Goal: Use online tool/utility: Utilize a website feature to perform a specific function

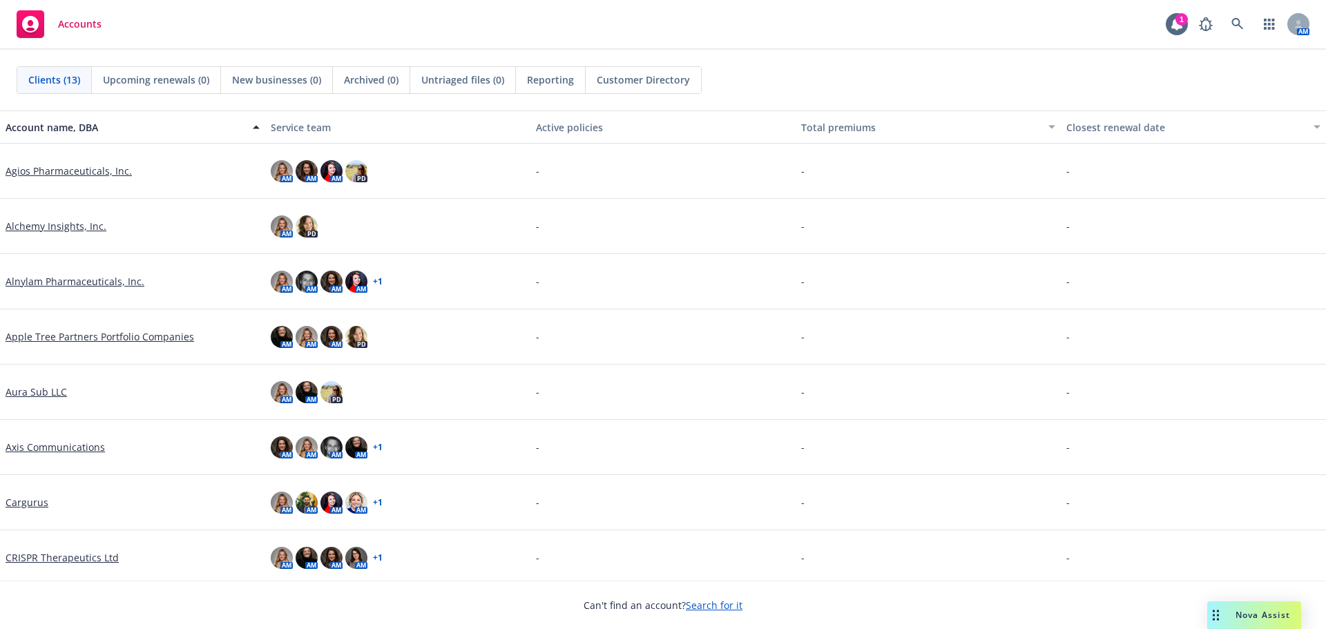
click at [1228, 611] on div "Nova Assist" at bounding box center [1263, 615] width 77 height 12
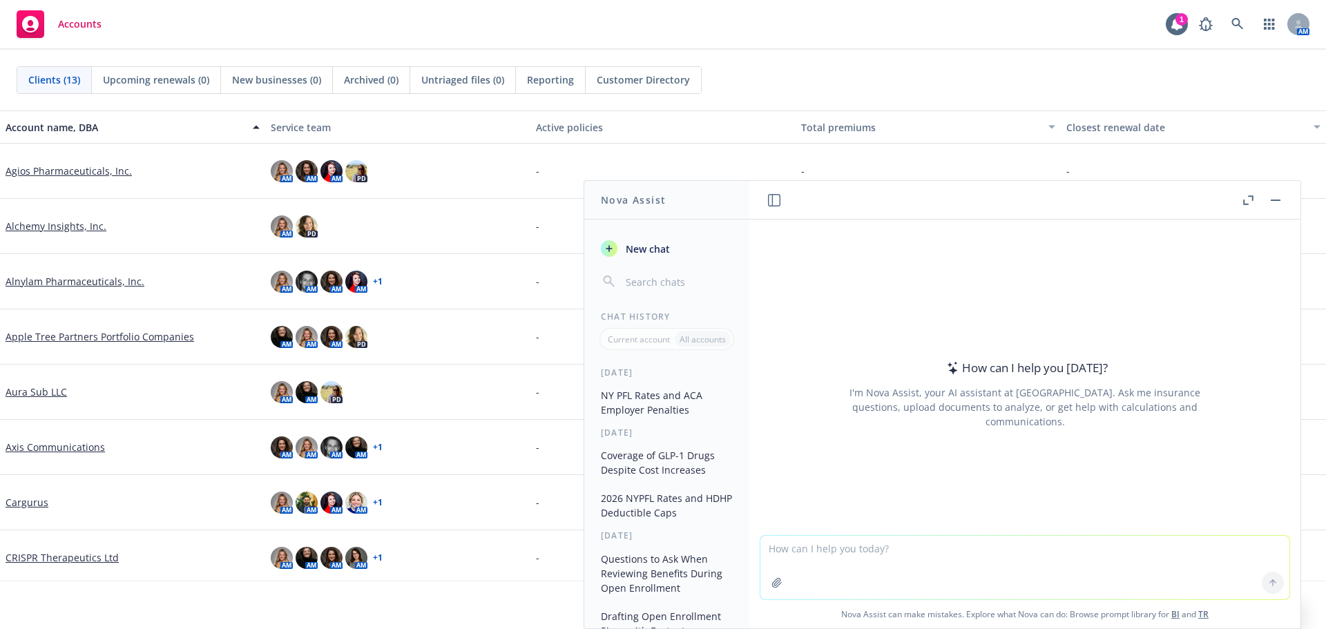
click at [866, 551] on textarea at bounding box center [1025, 568] width 529 height 64
type textarea "rewrite"
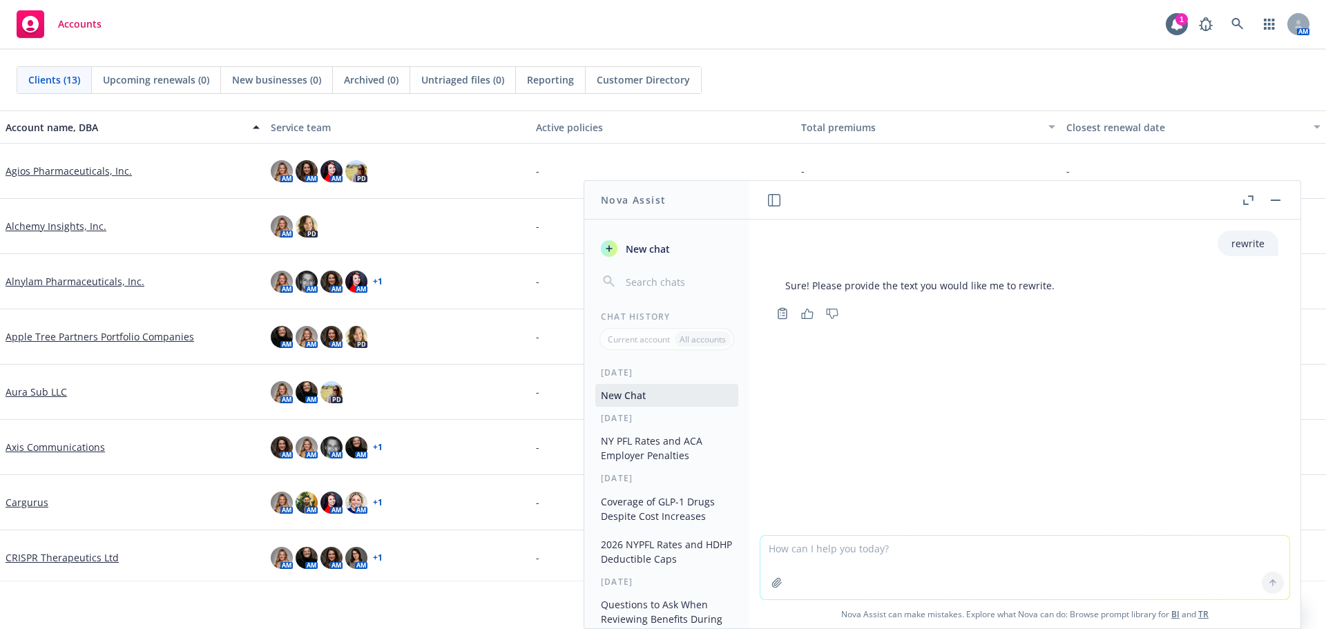
click at [875, 548] on textarea at bounding box center [1025, 568] width 529 height 64
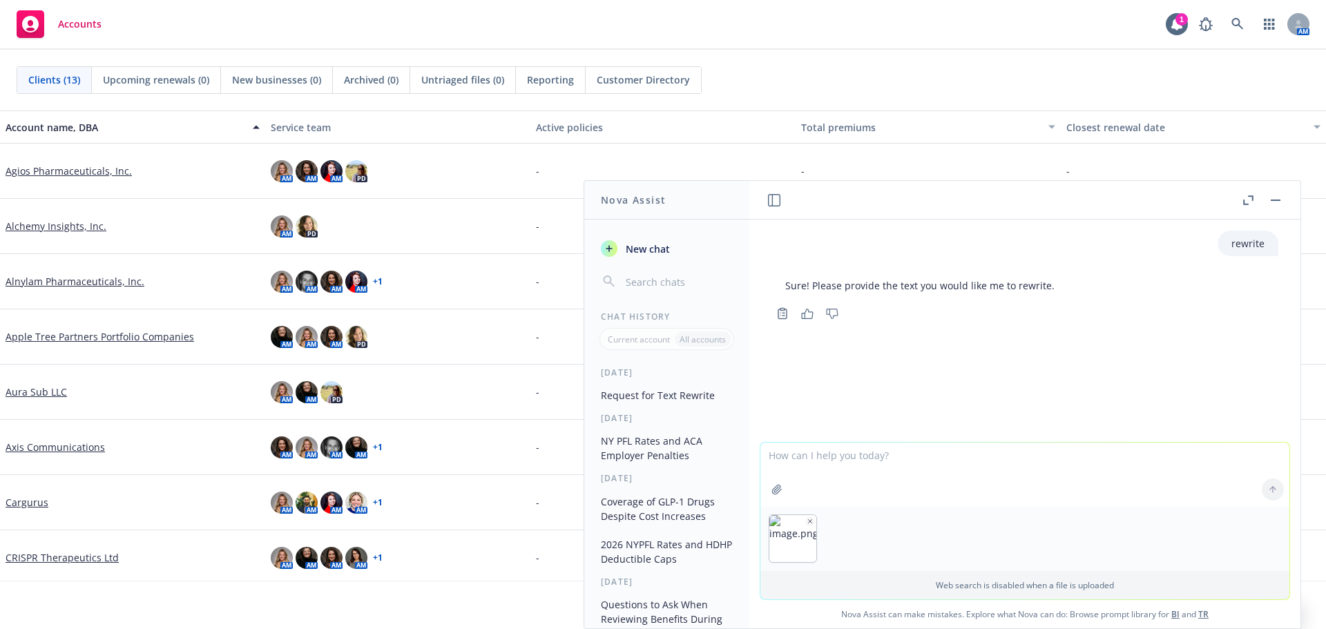
click at [825, 455] on textarea at bounding box center [1025, 475] width 529 height 64
paste textarea "Conducted evaluation of back-up days used to determine if CG should pre-pay for…"
type textarea "Conducted evaluation of back-up days used to determine if CG should pre-pay for…"
click at [1273, 490] on icon at bounding box center [1273, 490] width 0 height 6
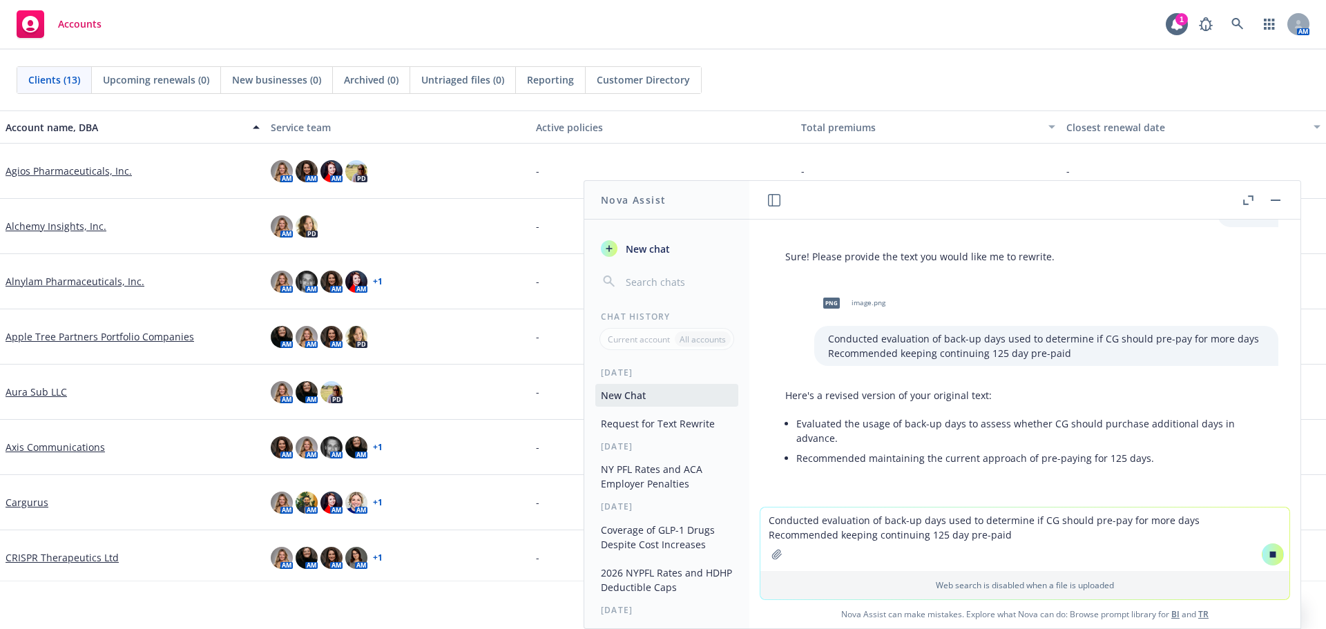
scroll to position [79, 0]
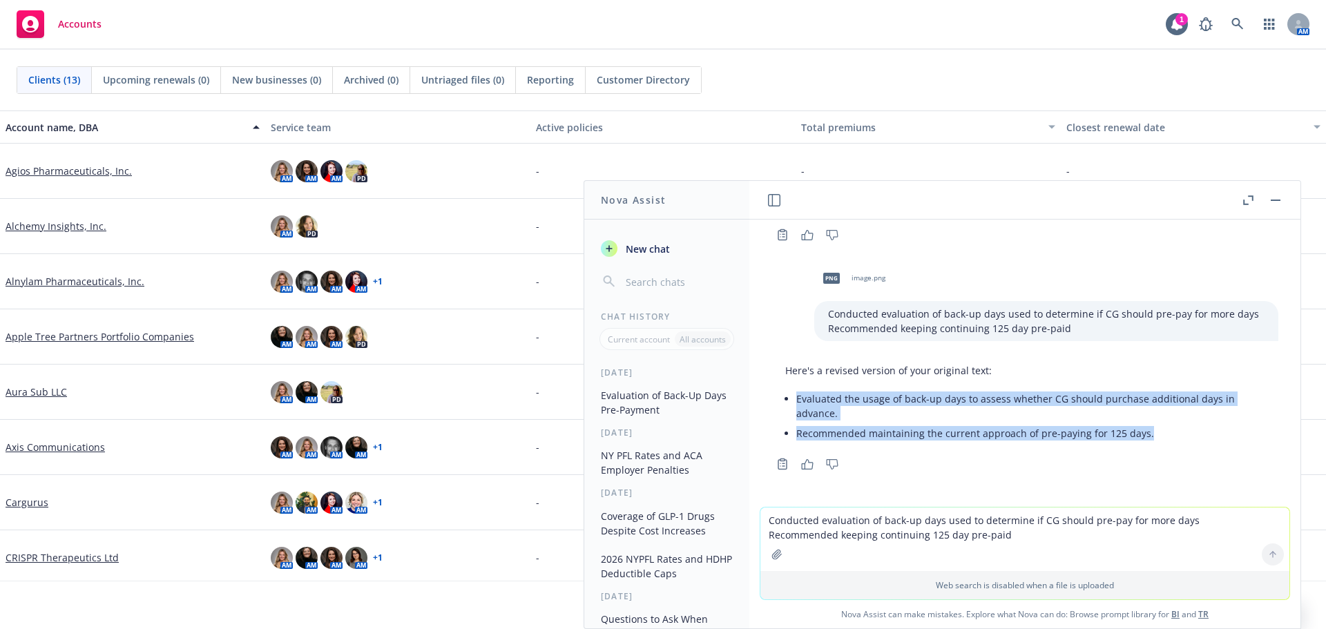
drag, startPoint x: 1145, startPoint y: 439, endPoint x: 788, endPoint y: 406, distance: 358.0
click at [796, 406] on ul "Evaluated the usage of back-up days to assess whether CG should purchase additi…" at bounding box center [1030, 416] width 468 height 55
copy ul "Evaluated the usage of back-up days to assess whether CG should purchase additi…"
